Goal: Check status: Check status

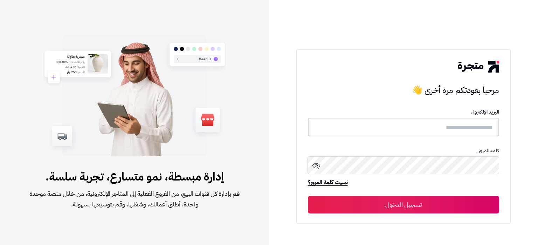
click at [370, 121] on input "text" at bounding box center [403, 127] width 191 height 19
paste input "**********"
type input "**********"
click at [488, 208] on button "تسجيل الدخول" at bounding box center [403, 204] width 191 height 17
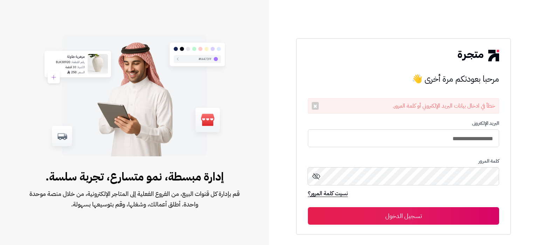
click at [497, 216] on button "تسجيل الدخول" at bounding box center [403, 215] width 191 height 17
click at [482, 215] on button "تسجيل الدخول" at bounding box center [403, 215] width 191 height 17
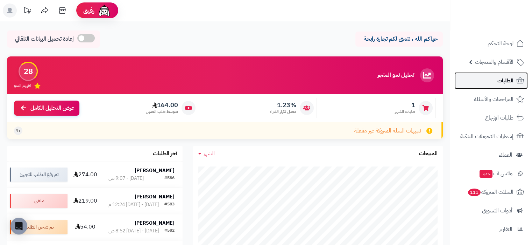
click at [499, 86] on link "الطلبات" at bounding box center [491, 80] width 73 height 17
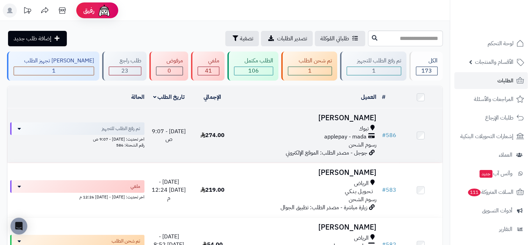
click at [181, 116] on td "[DATE] - 9:07 ص" at bounding box center [168, 135] width 43 height 54
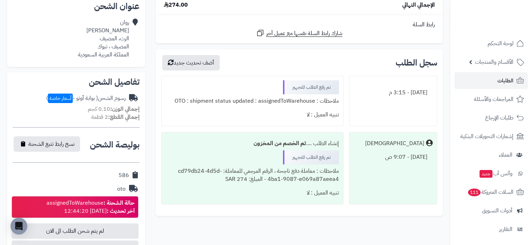
scroll to position [222, 0]
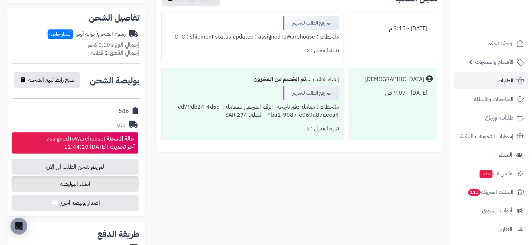
click at [103, 181] on span "انشاء البوليصة" at bounding box center [75, 183] width 127 height 15
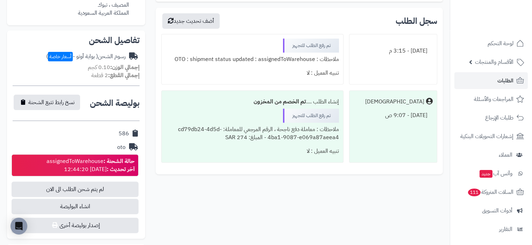
scroll to position [201, 0]
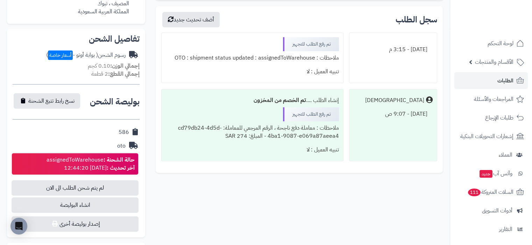
click at [120, 160] on strong "حالة الشحنة :" at bounding box center [119, 159] width 31 height 8
click at [122, 64] on strong "إجمالي الوزن:" at bounding box center [124, 66] width 29 height 8
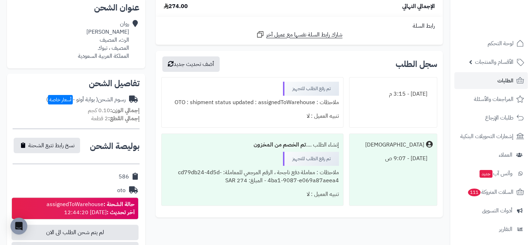
scroll to position [223, 0]
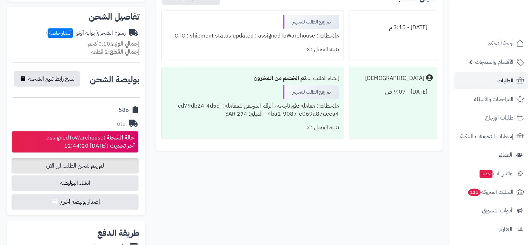
scroll to position [223, 0]
click at [114, 166] on span "لم يتم شحن الطلب الى الان" at bounding box center [75, 165] width 127 height 15
click at [114, 134] on strong "حالة الشحنة :" at bounding box center [119, 137] width 31 height 8
click at [119, 118] on div "oto" at bounding box center [76, 124] width 127 height 14
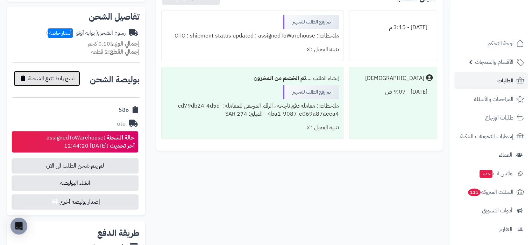
click at [62, 74] on span "نسخ رابط تتبع الشحنة" at bounding box center [51, 78] width 46 height 8
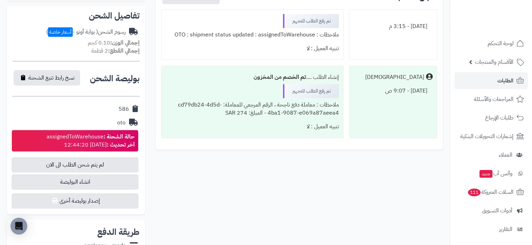
scroll to position [226, 0]
